Goal: Contribute content: Add original content to the website for others to see

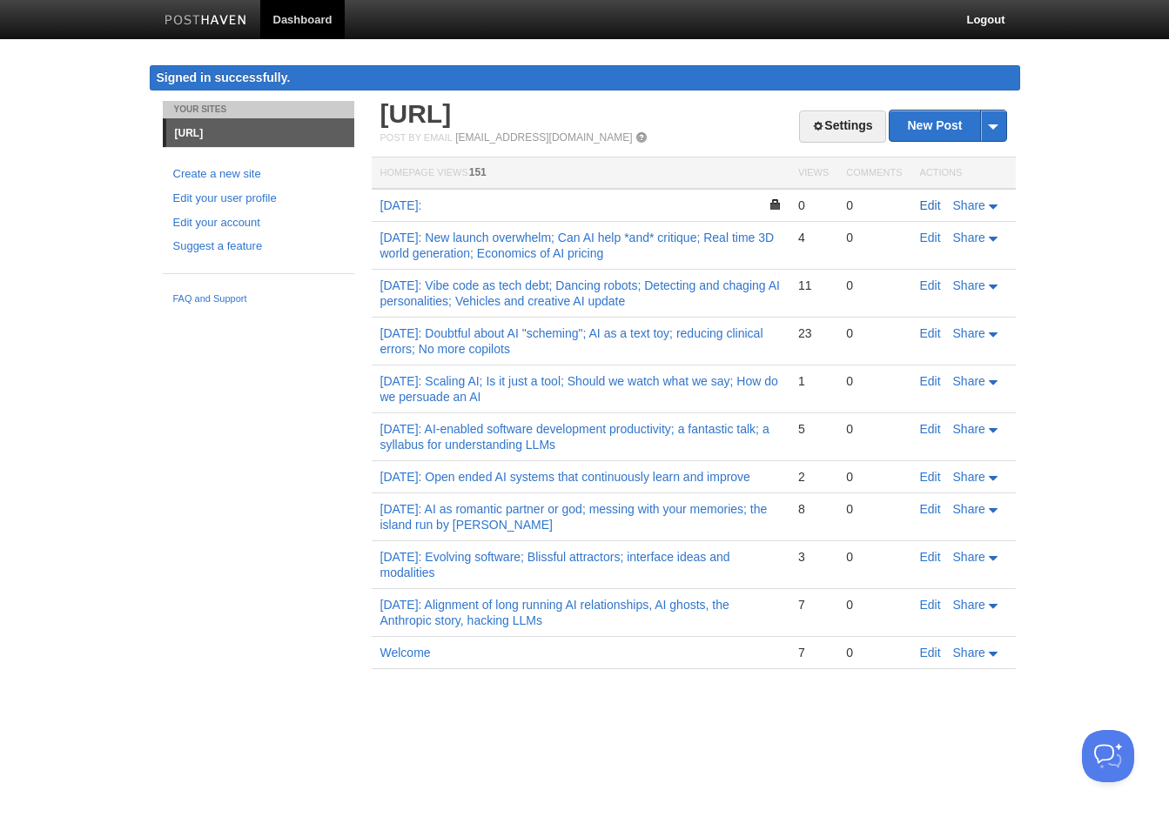
click at [929, 205] on link "Edit" at bounding box center [930, 205] width 21 height 14
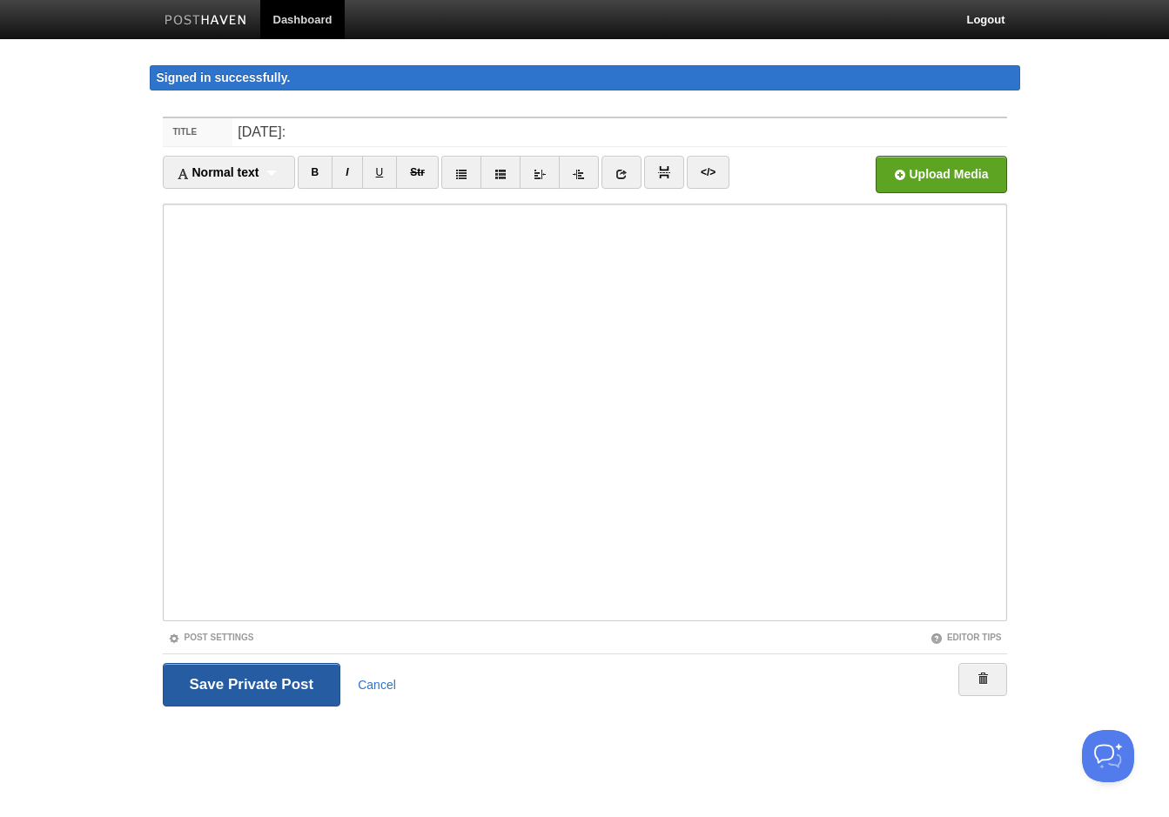
click at [285, 678] on input "Save and Publish" at bounding box center [252, 685] width 178 height 44
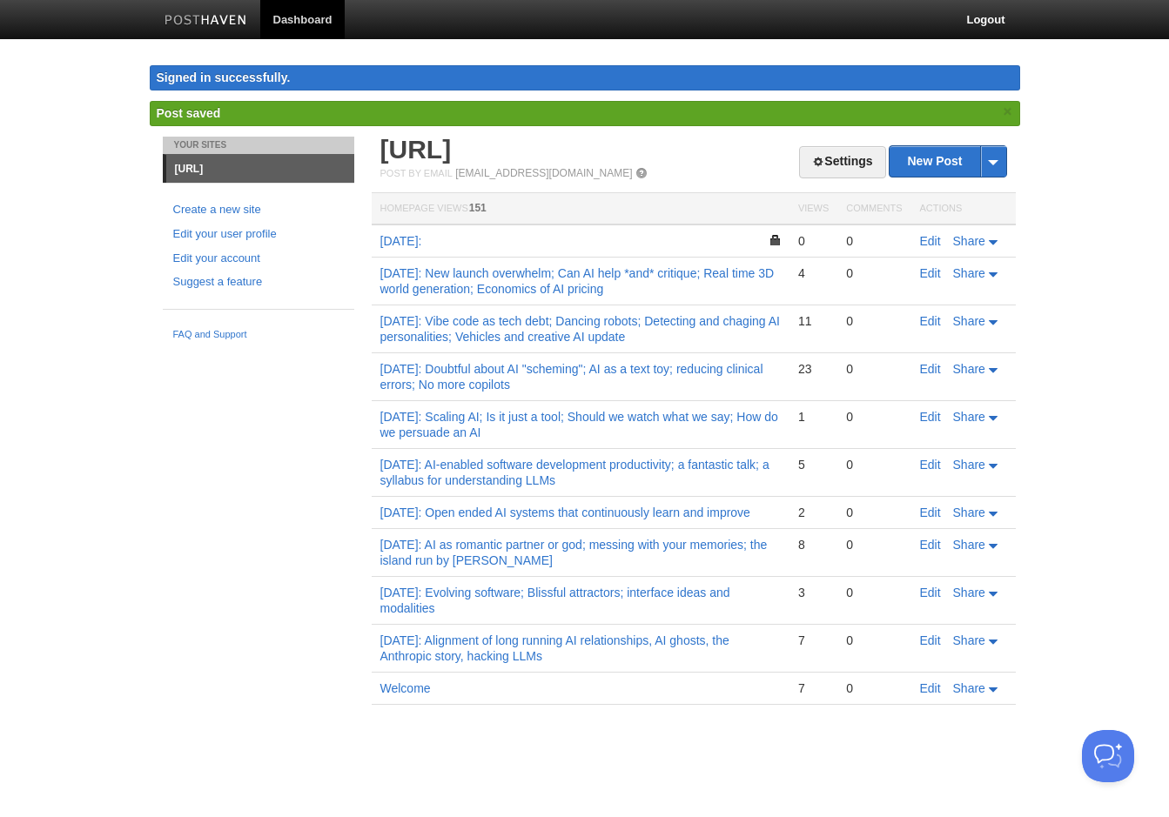
drag, startPoint x: 312, startPoint y: 406, endPoint x: 313, endPoint y: 395, distance: 10.6
click at [313, 395] on div "Your Sites [URL] Create a new site Edit your user profile Edit your account Sug…" at bounding box center [585, 447] width 870 height 620
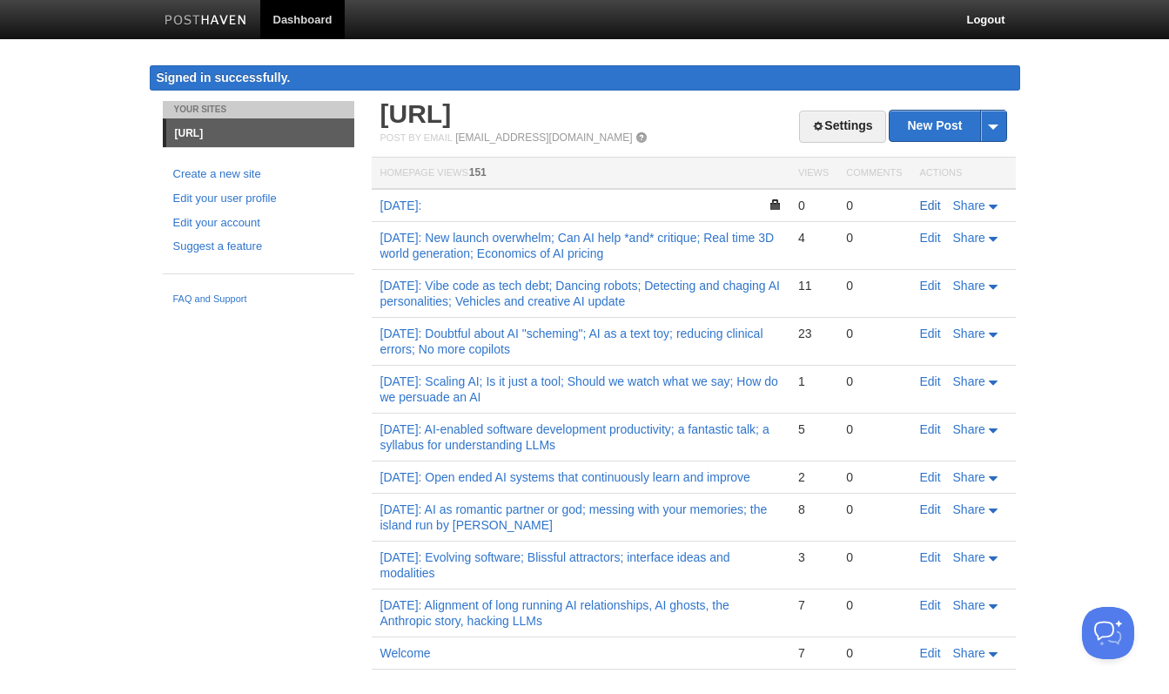
click at [931, 208] on link "Edit" at bounding box center [930, 205] width 21 height 14
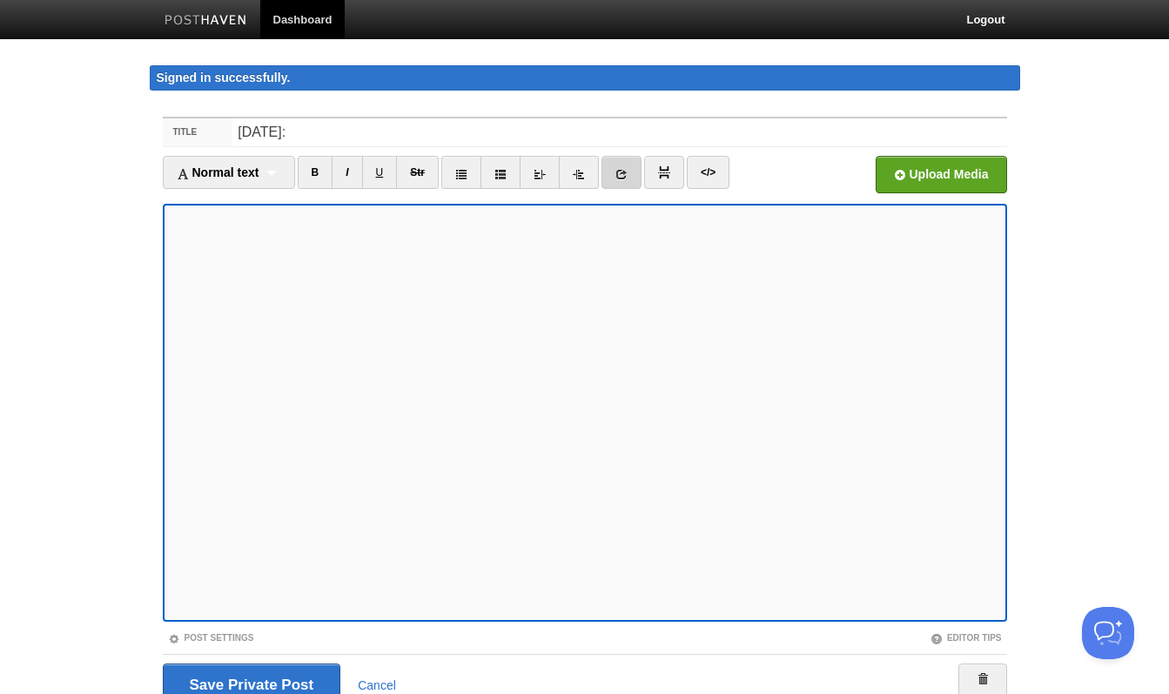
click at [626, 181] on link at bounding box center [621, 172] width 40 height 33
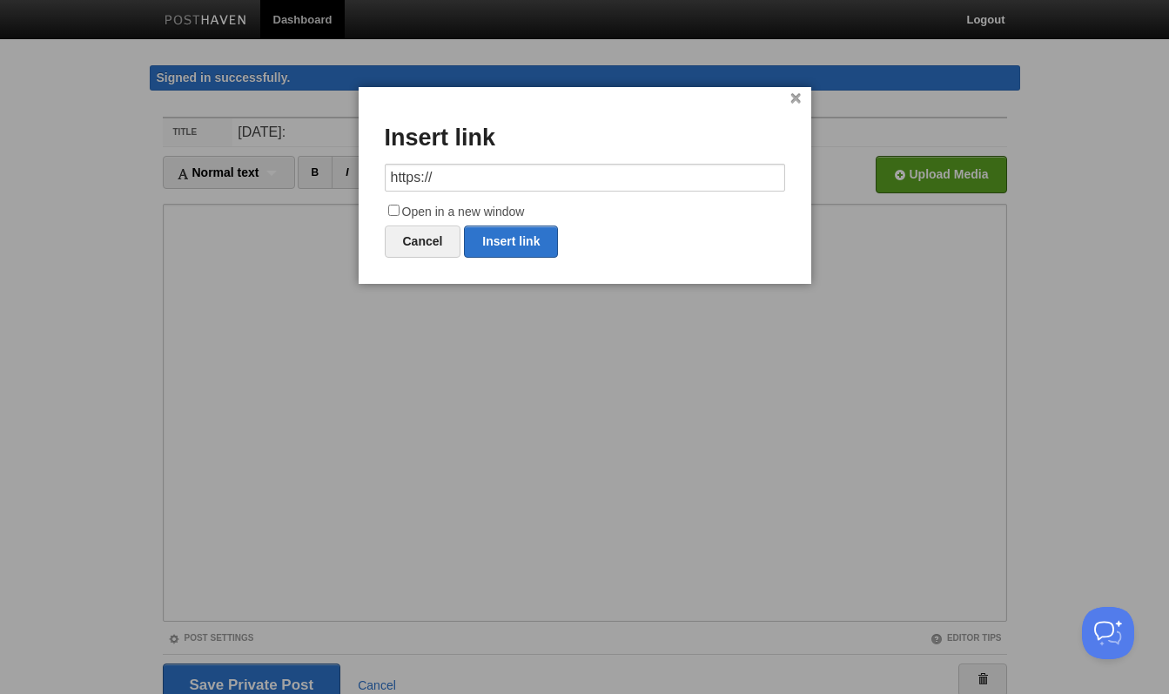
click at [480, 184] on input "https://" at bounding box center [585, 178] width 400 height 28
type input "[URL][DOMAIN_NAME][PERSON_NAME]"
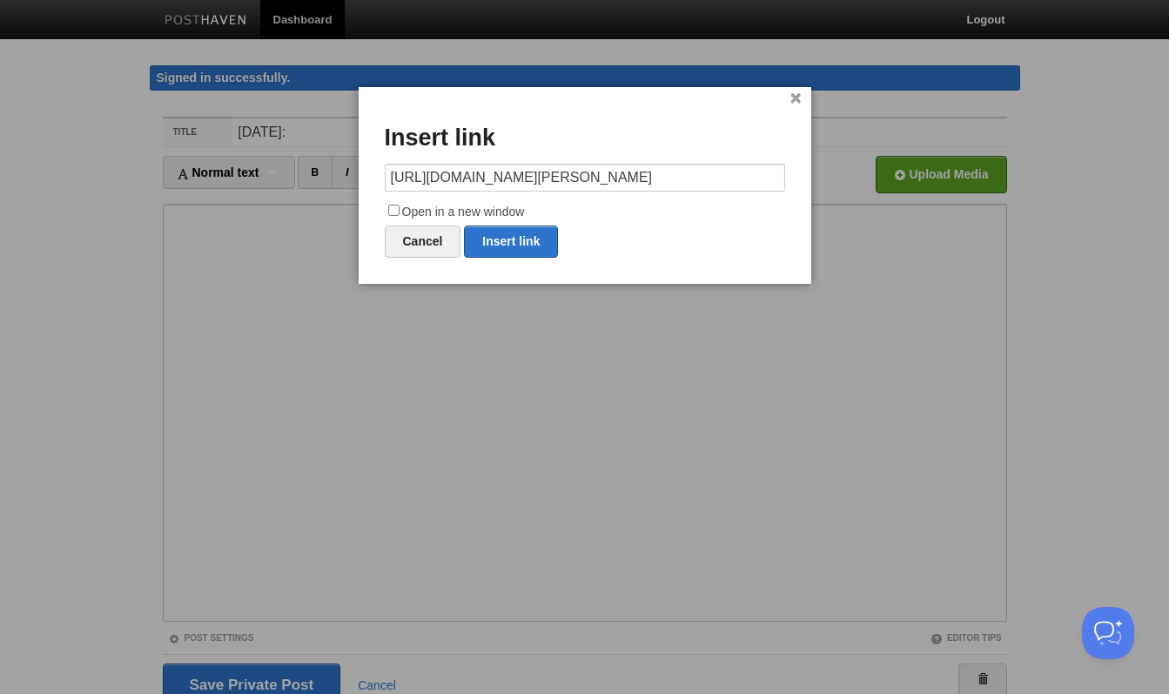
scroll to position [0, 0]
click at [394, 213] on input "Open in a new window" at bounding box center [393, 210] width 11 height 11
checkbox input "true"
click at [533, 235] on link "Insert link" at bounding box center [511, 241] width 94 height 32
type input "https://"
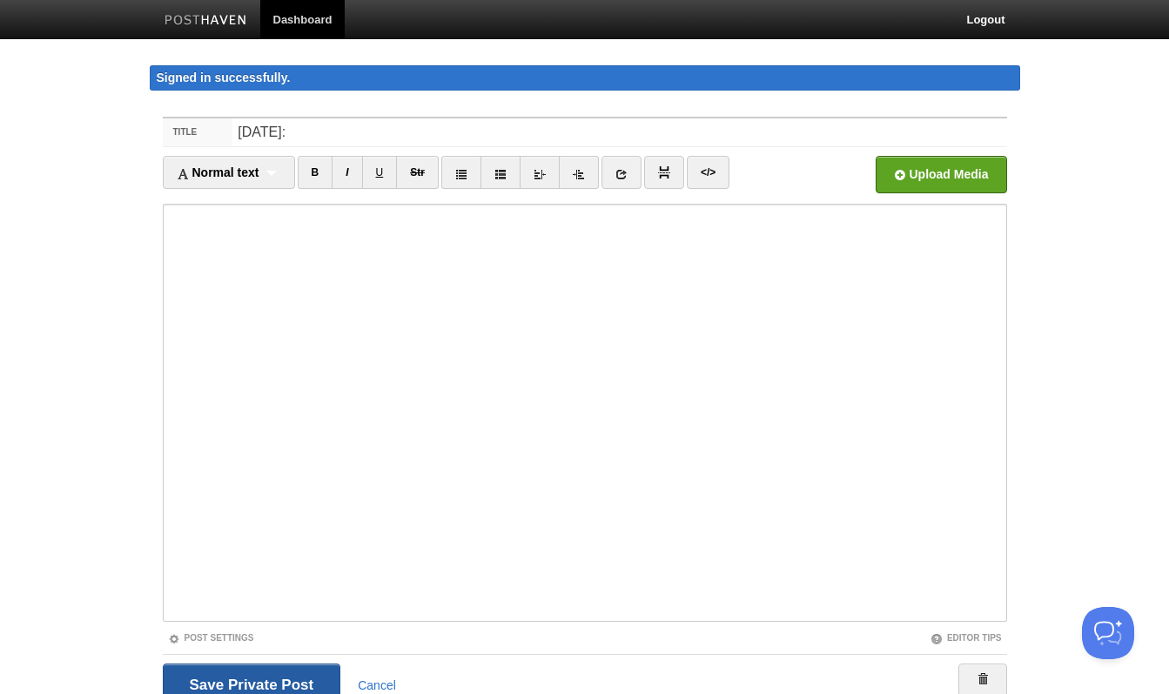
click at [241, 687] on input "Save and Publish" at bounding box center [252, 685] width 178 height 44
